Goal: Entertainment & Leisure: Consume media (video, audio)

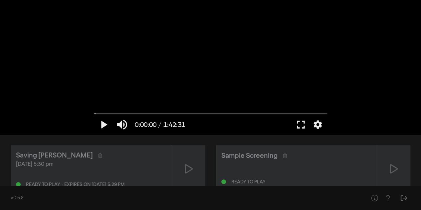
click at [301, 123] on button "fullscreen" at bounding box center [301, 125] width 19 height 20
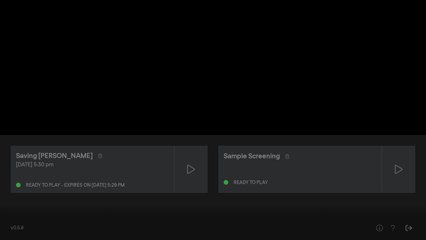
click at [387, 210] on button "fullscreen_exit" at bounding box center [396, 230] width 19 height 20
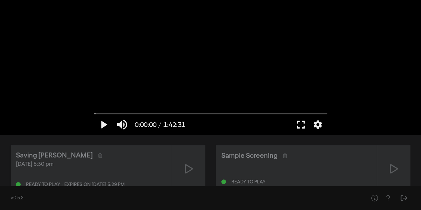
click at [299, 122] on button "fullscreen" at bounding box center [301, 125] width 19 height 20
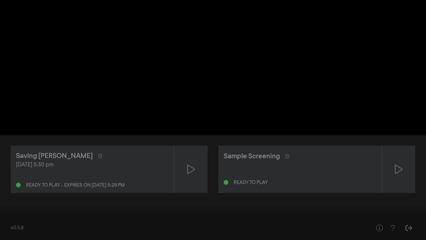
click at [12, 210] on button "play_arrow" at bounding box center [12, 230] width 19 height 20
click at [35, 210] on input "Seek" at bounding box center [212, 219] width 419 height 4
click at [16, 210] on input "Seek" at bounding box center [212, 219] width 419 height 4
click at [21, 210] on input "Seek" at bounding box center [212, 219] width 419 height 4
click at [26, 210] on input "Seek" at bounding box center [212, 219] width 419 height 4
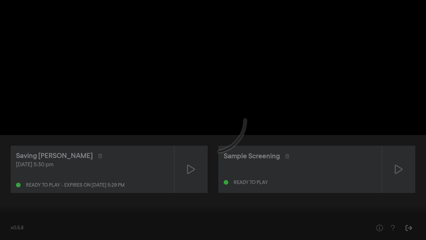
click at [65, 210] on input "Seek" at bounding box center [212, 219] width 419 height 4
click at [119, 210] on input "Seek" at bounding box center [212, 219] width 419 height 4
click at [164, 210] on input "Seek" at bounding box center [212, 219] width 419 height 4
click at [207, 210] on input "Seek" at bounding box center [212, 219] width 419 height 4
click at [247, 210] on input "Seek" at bounding box center [212, 219] width 419 height 4
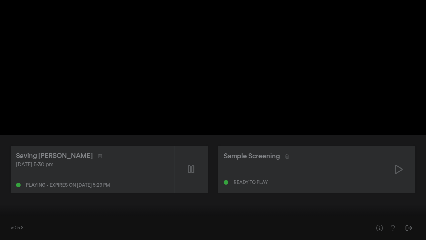
click at [281, 210] on input "Seek" at bounding box center [212, 219] width 419 height 4
click at [297, 210] on input "Seek" at bounding box center [212, 219] width 419 height 4
click at [291, 210] on input "Seek" at bounding box center [212, 219] width 419 height 4
click at [338, 210] on input "Seek" at bounding box center [212, 219] width 419 height 4
click at [368, 210] on input "Seek" at bounding box center [212, 219] width 419 height 4
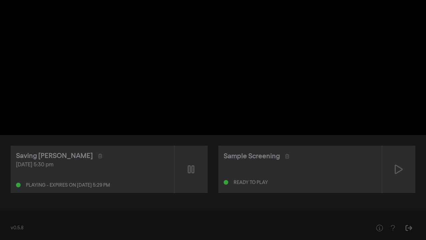
click at [394, 210] on div at bounding box center [213, 120] width 426 height 240
click at [395, 210] on input "Seek" at bounding box center [212, 219] width 419 height 4
click at [417, 210] on input "Seek" at bounding box center [212, 219] width 419 height 4
click at [85, 210] on div "pause 1:41:49 / 1:42:31 volume_up fullscreen_exit settings closed_caption Capti…" at bounding box center [213, 120] width 426 height 240
click at [5, 210] on input "Seek" at bounding box center [212, 219] width 419 height 4
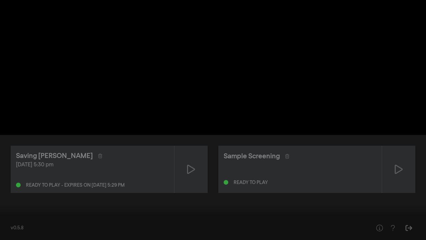
drag, startPoint x: 11, startPoint y: 229, endPoint x: 132, endPoint y: 206, distance: 122.9
click at [132, 206] on div at bounding box center [213, 120] width 426 height 240
drag, startPoint x: 6, startPoint y: 219, endPoint x: 0, endPoint y: 218, distance: 6.4
click at [3, 210] on input "Seek" at bounding box center [212, 219] width 419 height 4
drag, startPoint x: 3, startPoint y: 217, endPoint x: 0, endPoint y: 216, distance: 3.6
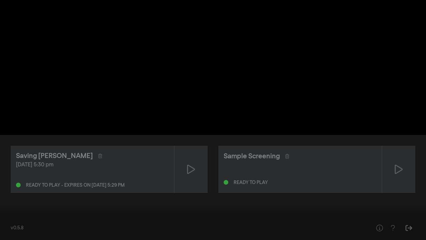
click at [3, 210] on input "Seek" at bounding box center [212, 219] width 419 height 4
drag, startPoint x: 5, startPoint y: 218, endPoint x: 0, endPoint y: 217, distance: 5.5
click at [3, 210] on input "Seek" at bounding box center [212, 219] width 419 height 4
drag, startPoint x: 4, startPoint y: 218, endPoint x: 0, endPoint y: 219, distance: 4.0
click at [3, 210] on input "Seek" at bounding box center [212, 219] width 419 height 4
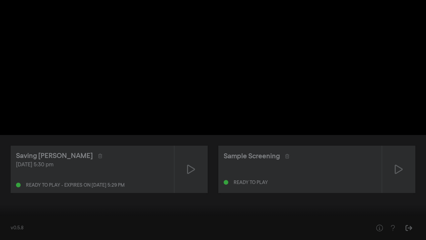
drag, startPoint x: 4, startPoint y: 218, endPoint x: 0, endPoint y: 214, distance: 5.6
type input "0"
click at [3, 210] on input "Seek" at bounding box center [212, 219] width 419 height 4
